Goal: Navigation & Orientation: Find specific page/section

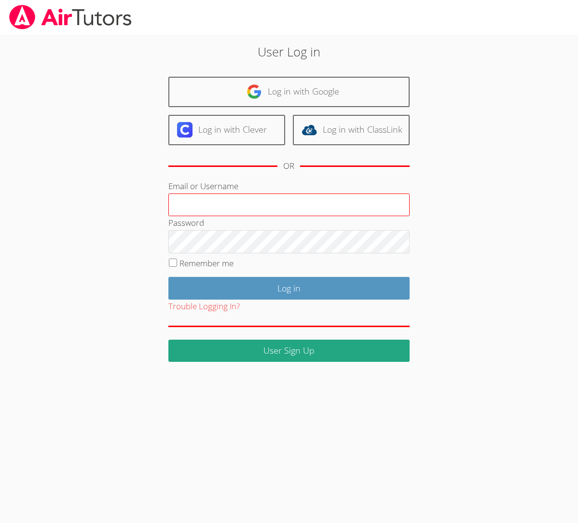
click at [216, 205] on input "Email or Username" at bounding box center [288, 204] width 241 height 23
type input "[EMAIL_ADDRESS][DOMAIN_NAME]"
click at [226, 206] on input "Email or Username" at bounding box center [288, 204] width 241 height 23
type input "bill_warnock@earthlink.net"
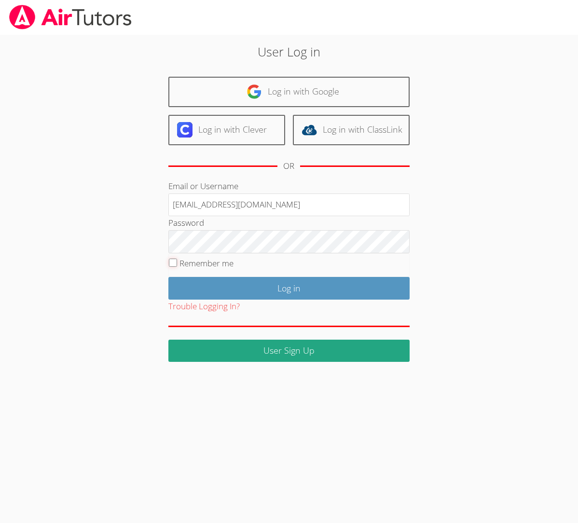
click at [172, 263] on input "Remember me" at bounding box center [173, 262] width 8 height 8
checkbox input "true"
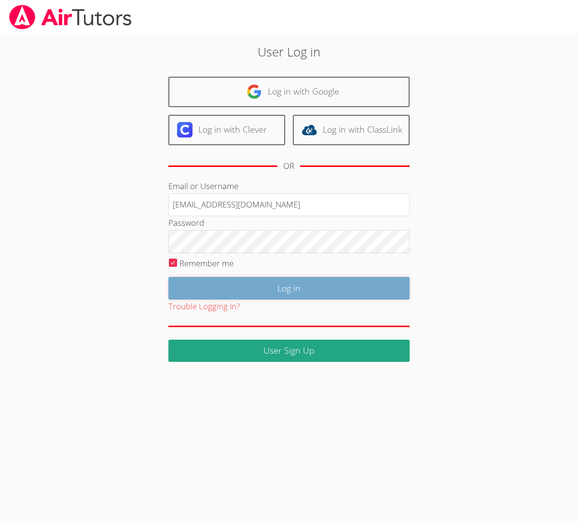
click at [236, 286] on input "Log in" at bounding box center [288, 288] width 241 height 23
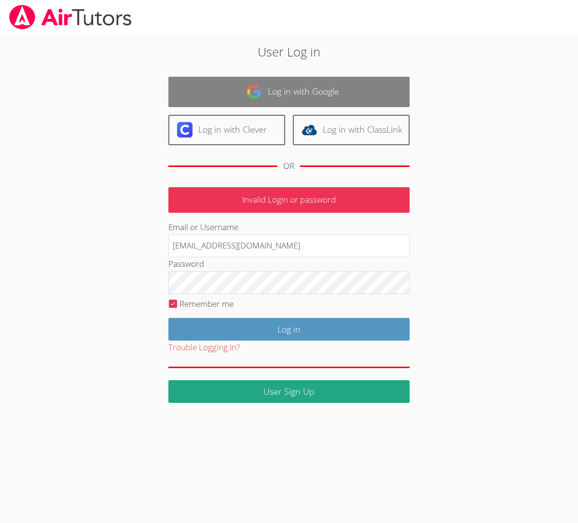
click at [289, 93] on link "Log in with Google" at bounding box center [288, 92] width 241 height 30
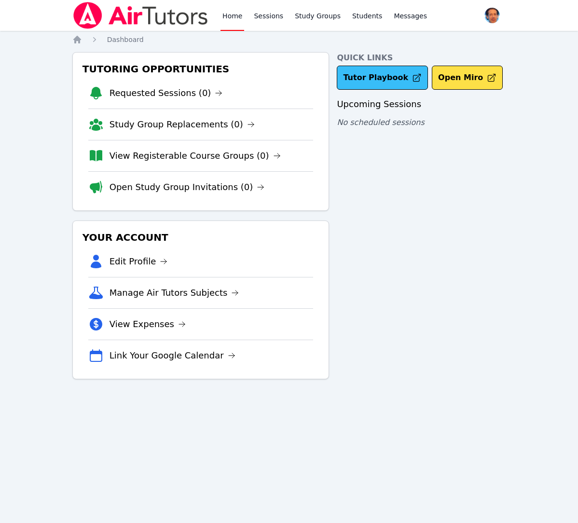
click at [376, 77] on link "Tutor Playbook" at bounding box center [382, 78] width 91 height 24
click at [231, 290] on icon at bounding box center [235, 293] width 8 height 8
click at [146, 259] on link "Edit Profile" at bounding box center [138, 262] width 58 height 14
click at [360, 15] on link "Students" at bounding box center [367, 15] width 34 height 31
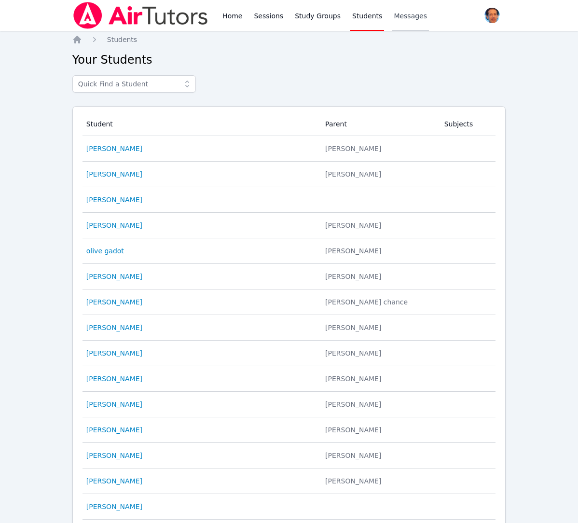
click at [406, 13] on span "Messages" at bounding box center [409, 16] width 33 height 10
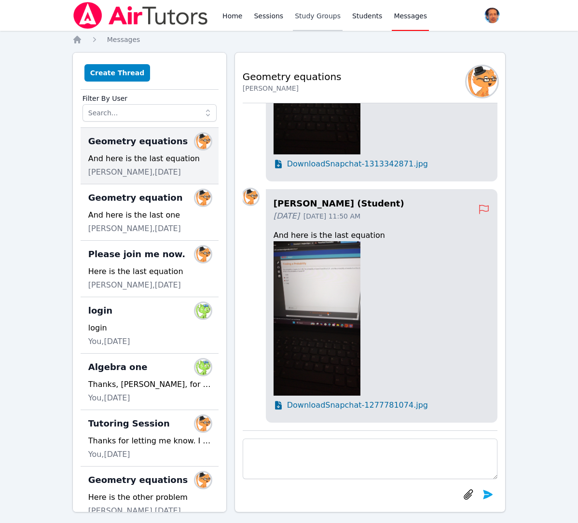
click at [320, 14] on link "Study Groups" at bounding box center [318, 15] width 50 height 31
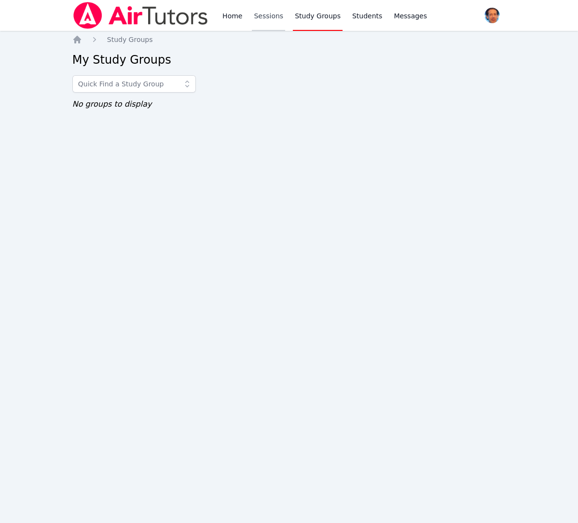
click at [266, 14] on link "Sessions" at bounding box center [268, 15] width 33 height 31
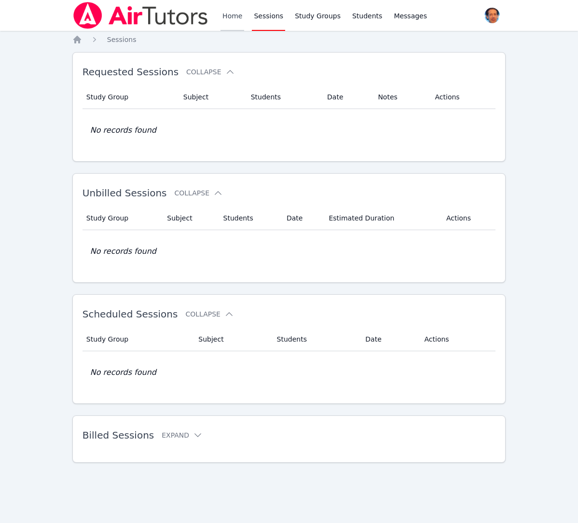
click at [230, 15] on link "Home" at bounding box center [232, 15] width 24 height 31
